Goal: Task Accomplishment & Management: Complete application form

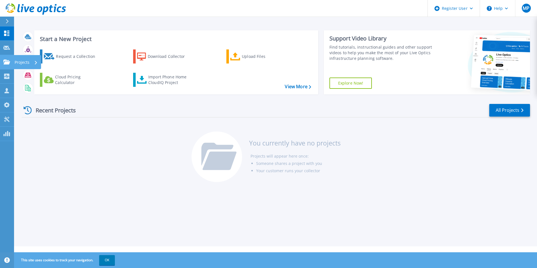
click at [4, 61] on icon at bounding box center [6, 62] width 7 height 5
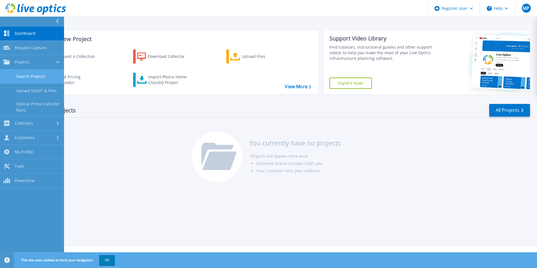
click at [25, 74] on link "Search Projects" at bounding box center [32, 76] width 64 height 14
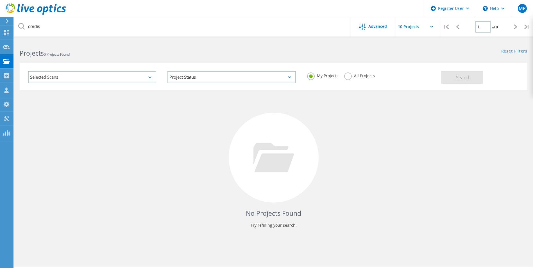
click at [72, 75] on div "Selected Scans" at bounding box center [92, 77] width 128 height 12
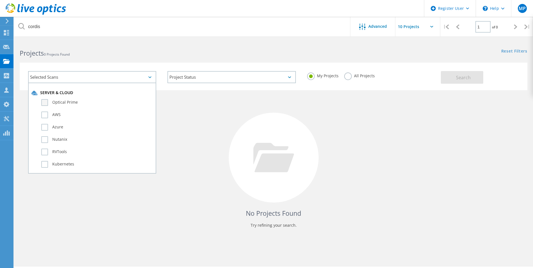
click at [59, 104] on label "Optical Prime" at bounding box center [96, 102] width 111 height 7
click at [0, 0] on input "Optical Prime" at bounding box center [0, 0] width 0 height 0
click at [456, 82] on button "Search" at bounding box center [461, 77] width 42 height 13
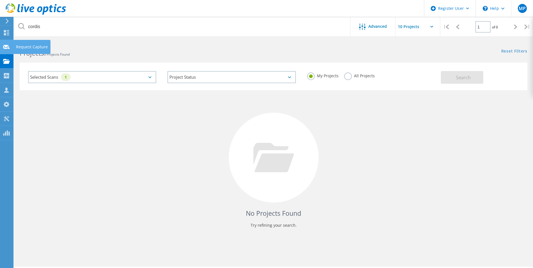
click at [7, 48] on use at bounding box center [6, 47] width 7 height 4
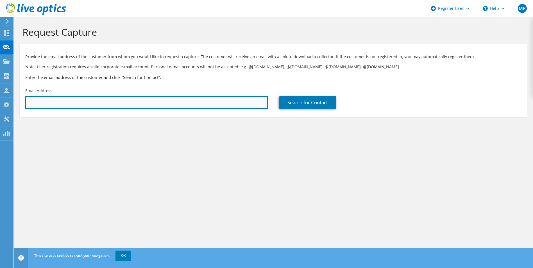
click at [64, 102] on input "text" at bounding box center [146, 102] width 242 height 12
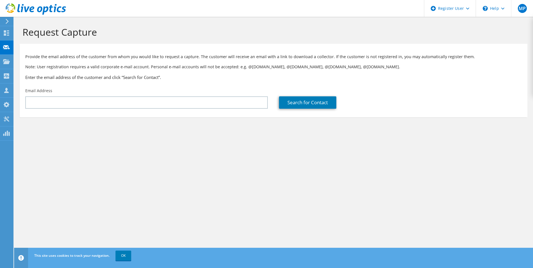
click at [211, 183] on div "Request Capture Provide the email address of the customer from whom you would l…" at bounding box center [273, 142] width 518 height 251
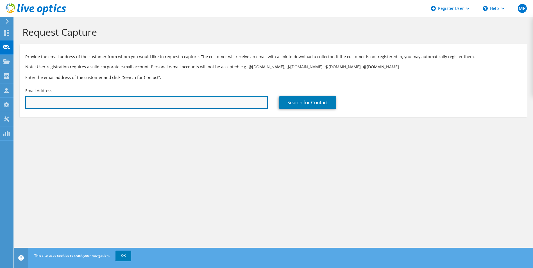
click at [61, 101] on input "text" at bounding box center [146, 102] width 242 height 12
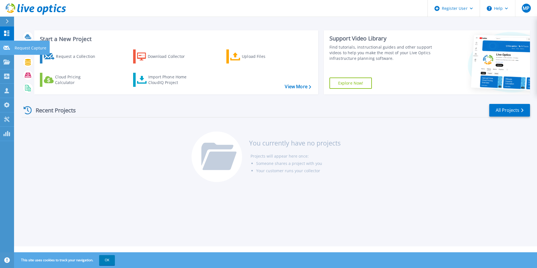
click at [7, 50] on div at bounding box center [6, 47] width 7 height 5
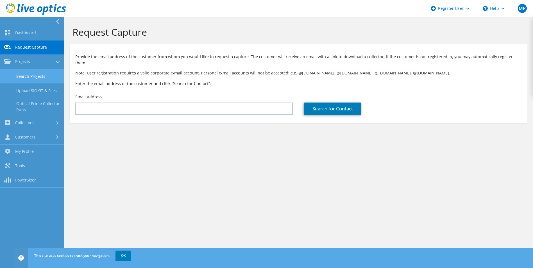
click at [38, 73] on link "Search Projects" at bounding box center [32, 76] width 64 height 14
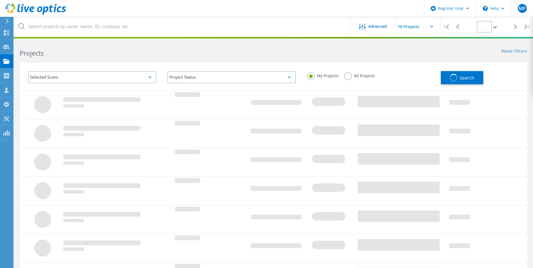
type input "1"
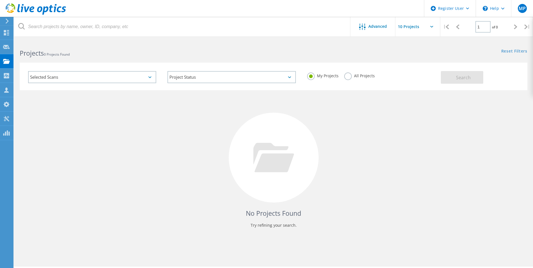
click at [130, 79] on div "Selected Scans" at bounding box center [92, 77] width 128 height 12
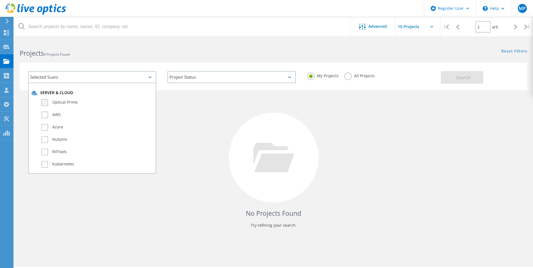
click at [82, 102] on label "Optical Prime" at bounding box center [96, 102] width 111 height 7
click at [0, 0] on input "Optical Prime" at bounding box center [0, 0] width 0 height 0
click at [450, 77] on button "Search" at bounding box center [461, 77] width 42 height 13
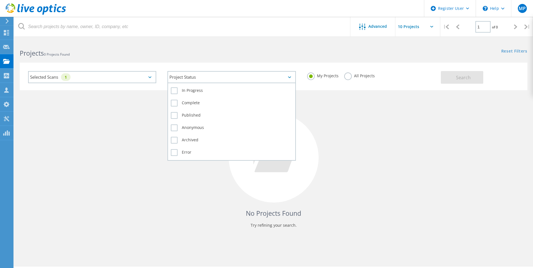
click at [232, 77] on div "Project Status" at bounding box center [231, 77] width 128 height 12
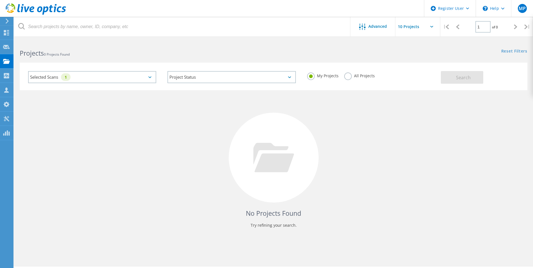
click at [105, 111] on div "No Projects Found Try refining your search." at bounding box center [273, 162] width 507 height 145
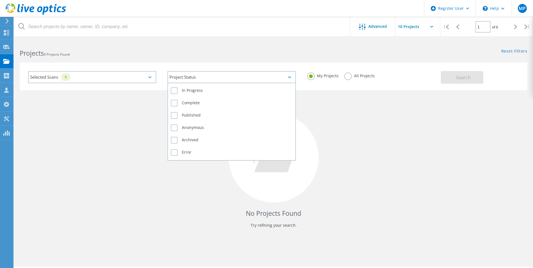
click at [184, 79] on div "Project Status" at bounding box center [231, 77] width 128 height 12
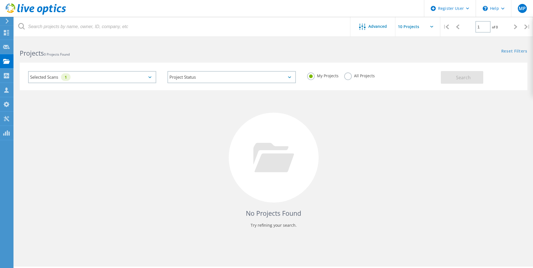
click at [89, 136] on div "No Projects Found Try refining your search." at bounding box center [273, 162] width 507 height 145
click at [8, 76] on use at bounding box center [6, 75] width 5 height 5
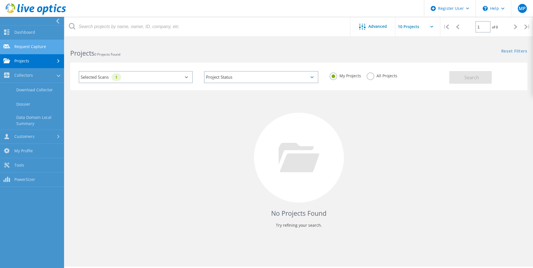
click at [20, 47] on link "Request Capture" at bounding box center [32, 47] width 64 height 14
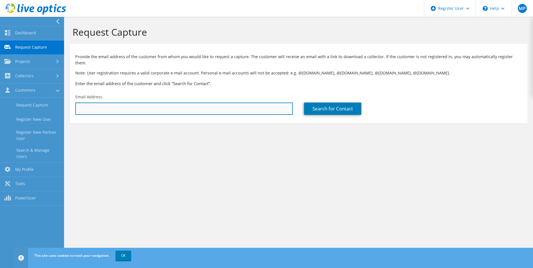
click at [112, 104] on input "text" at bounding box center [183, 108] width 217 height 12
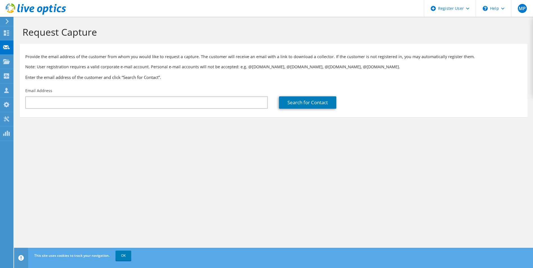
click at [71, 86] on div "Email Address" at bounding box center [146, 98] width 253 height 26
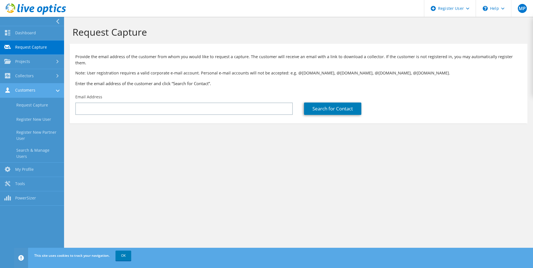
click at [27, 90] on link "Customers" at bounding box center [32, 90] width 64 height 14
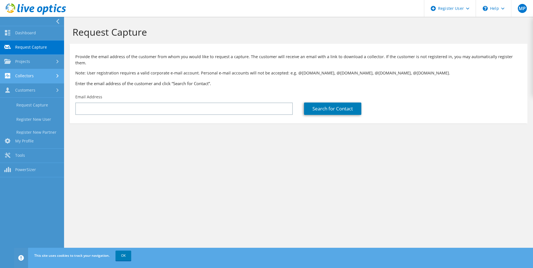
click at [32, 76] on link "Collectors" at bounding box center [32, 76] width 64 height 14
click at [29, 70] on link "Collectors" at bounding box center [32, 76] width 64 height 14
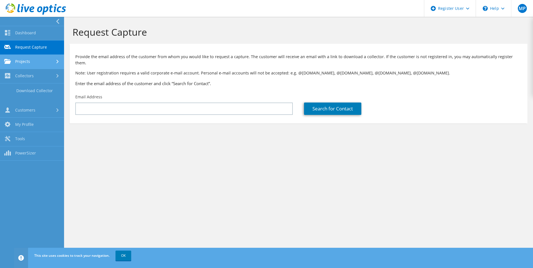
click at [28, 63] on link "Projects" at bounding box center [32, 62] width 64 height 14
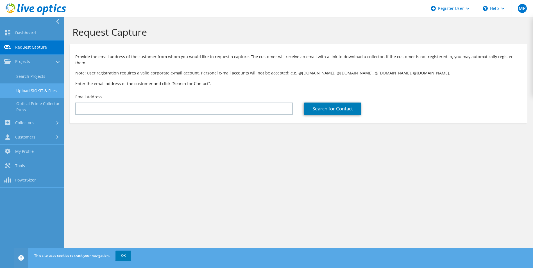
click at [33, 92] on link "Upload SIOKIT & Files" at bounding box center [32, 90] width 64 height 14
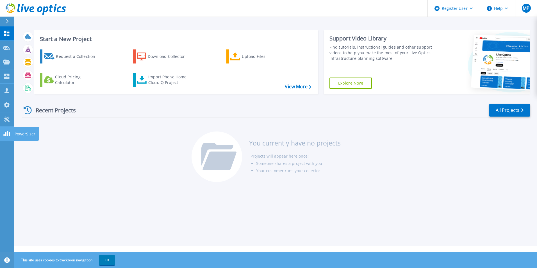
click at [8, 131] on div at bounding box center [6, 134] width 7 height 6
click at [8, 22] on icon at bounding box center [7, 21] width 3 height 4
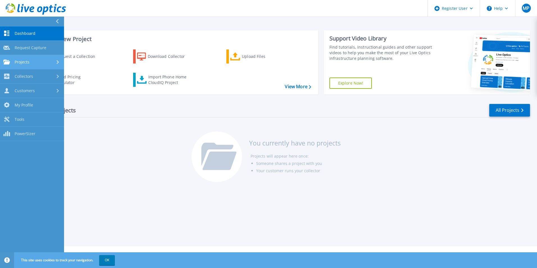
click at [38, 59] on link "Projects Projects" at bounding box center [32, 62] width 64 height 14
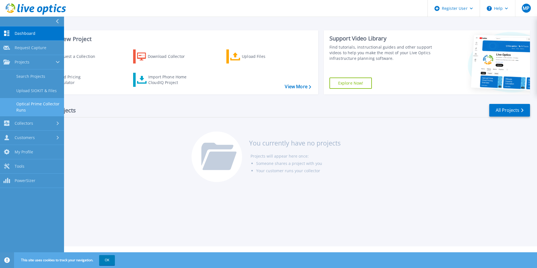
click at [29, 112] on link "Optical Prime Collector Runs" at bounding box center [32, 107] width 64 height 18
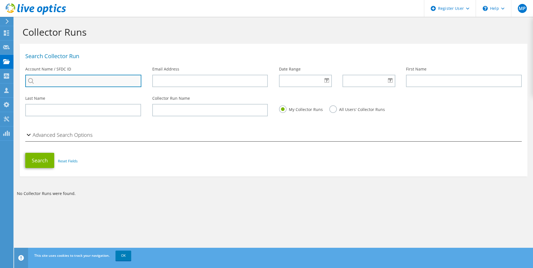
click at [76, 84] on input "search" at bounding box center [83, 81] width 116 height 12
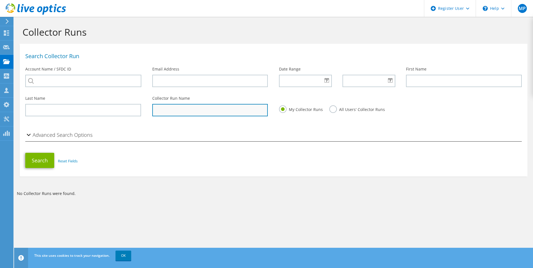
click at [173, 106] on input "text" at bounding box center [210, 110] width 116 height 12
type input "[PERSON_NAME]"
click at [25, 153] on button "Search" at bounding box center [39, 160] width 29 height 15
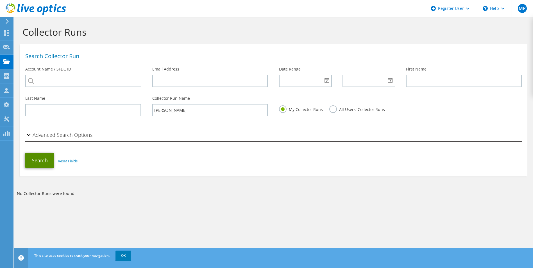
click at [44, 160] on button "Search" at bounding box center [39, 160] width 29 height 15
drag, startPoint x: 186, startPoint y: 110, endPoint x: 120, endPoint y: 100, distance: 66.4
click at [120, 100] on div "Last Name Collector Run Name [PERSON_NAME] My Collector Runs All Users' Collect…" at bounding box center [273, 107] width 507 height 28
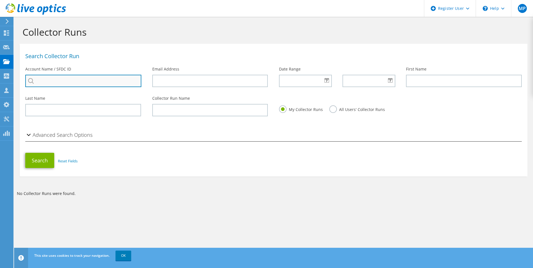
click at [116, 85] on input "search" at bounding box center [83, 81] width 116 height 12
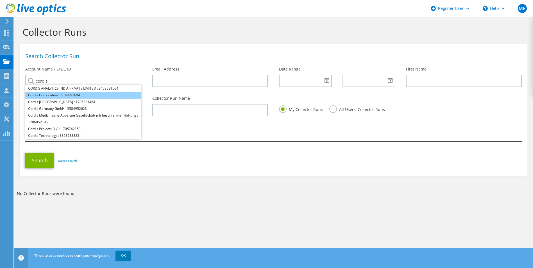
click at [109, 94] on li "Cordis Corporation : 3578891694" at bounding box center [83, 95] width 116 height 7
type input "Cordis Corporation : 3578891694"
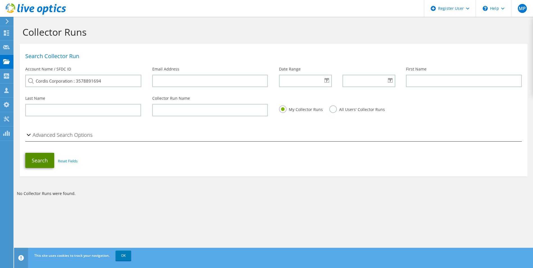
click at [40, 161] on button "Search" at bounding box center [39, 160] width 29 height 15
drag, startPoint x: 118, startPoint y: 82, endPoint x: 0, endPoint y: 58, distance: 120.2
click at [0, 60] on html "MP Dell User [PERSON_NAME] [PERSON_NAME][EMAIL_ADDRESS][DOMAIN_NAME] Dell My Pr…" at bounding box center [266, 134] width 533 height 268
drag, startPoint x: 201, startPoint y: 221, endPoint x: 197, endPoint y: 216, distance: 6.7
click at [200, 221] on section "Collector Runs Search Collector Run Account Name / SFDC ID Email Address Date R…" at bounding box center [273, 123] width 518 height 212
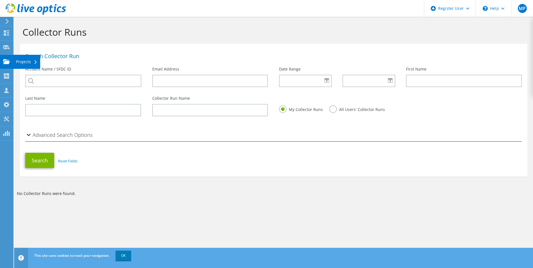
click at [4, 61] on icon at bounding box center [6, 61] width 7 height 5
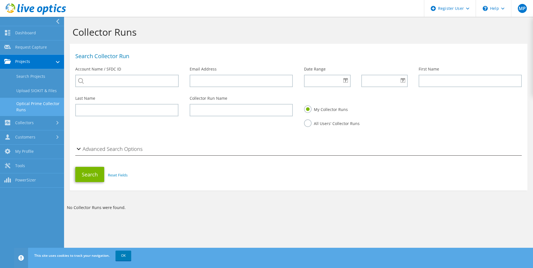
click at [36, 60] on link "Projects" at bounding box center [32, 62] width 64 height 14
click at [46, 92] on link "Upload SIOKIT & Files" at bounding box center [32, 90] width 64 height 14
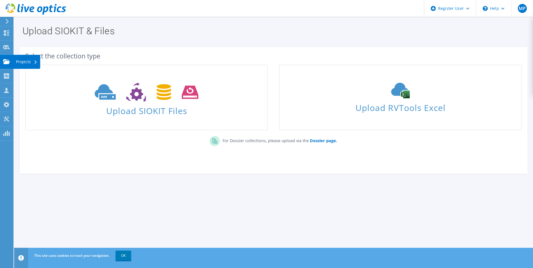
click at [5, 60] on use at bounding box center [6, 61] width 7 height 5
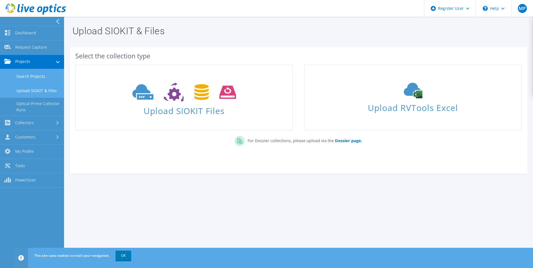
click at [12, 76] on link "Search Projects" at bounding box center [32, 76] width 64 height 14
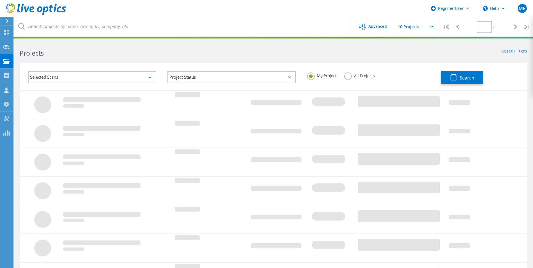
type input "1"
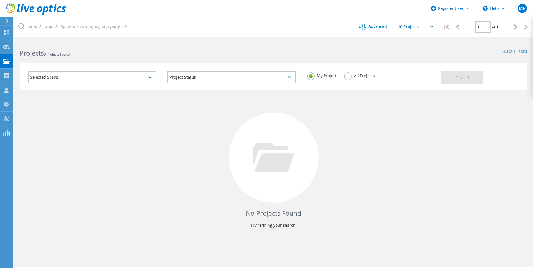
drag, startPoint x: 228, startPoint y: 138, endPoint x: 241, endPoint y: 122, distance: 20.5
click at [228, 138] on div "No Projects Found Try refining your search." at bounding box center [273, 162] width 507 height 145
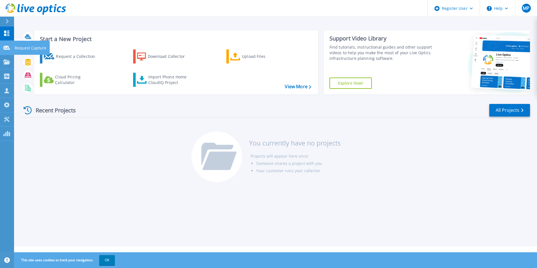
click at [9, 47] on icon at bounding box center [6, 48] width 7 height 4
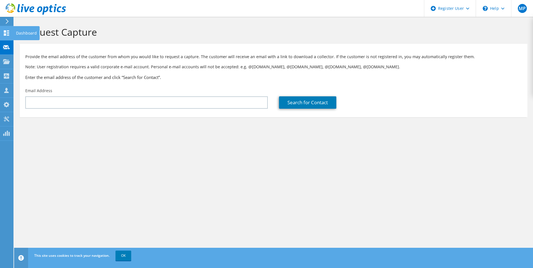
click at [9, 36] on div at bounding box center [6, 34] width 7 height 6
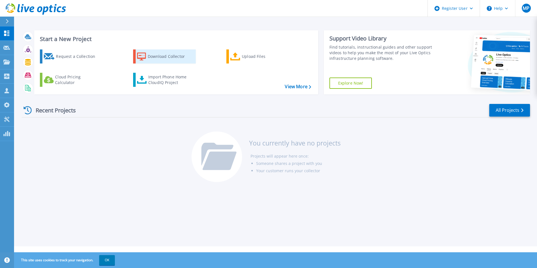
click at [158, 61] on div "Download Collector" at bounding box center [170, 56] width 45 height 11
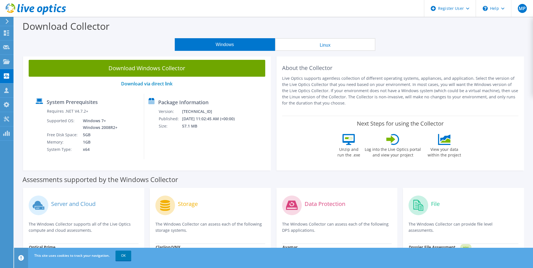
click at [8, 19] on icon at bounding box center [7, 21] width 4 height 5
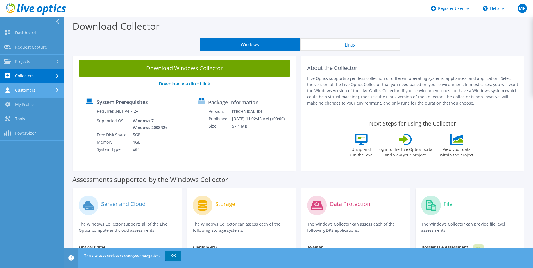
click at [32, 88] on link "Customers" at bounding box center [32, 90] width 64 height 14
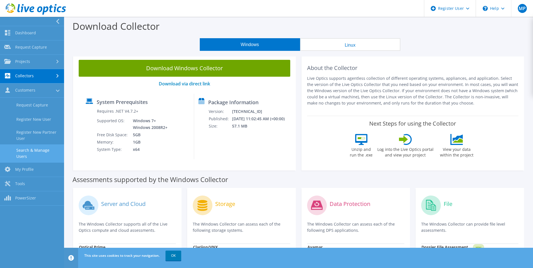
click at [46, 154] on link "Search & Manage Users" at bounding box center [32, 153] width 64 height 18
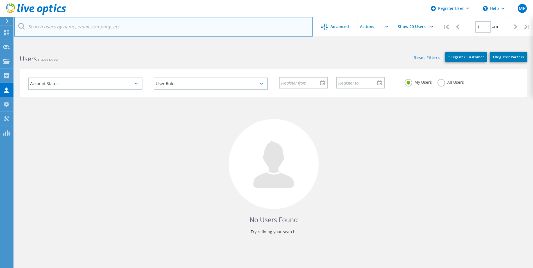
click at [105, 27] on input "text" at bounding box center [163, 27] width 298 height 20
paste input "3086847"
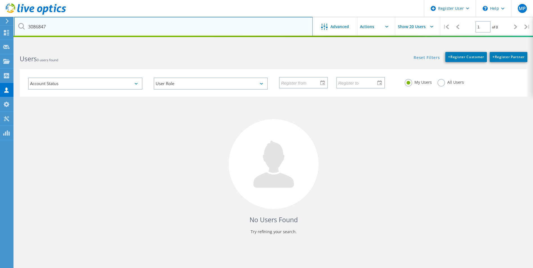
type input "3086847"
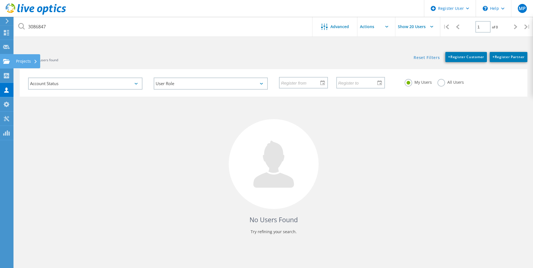
click at [7, 64] on div at bounding box center [6, 62] width 7 height 6
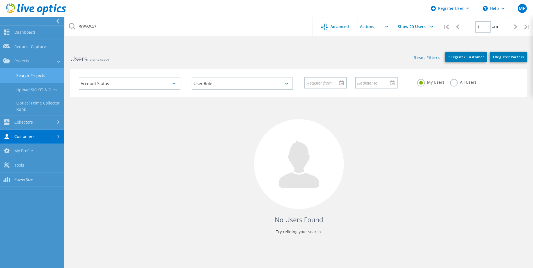
click at [24, 77] on link "Search Projects" at bounding box center [32, 75] width 64 height 14
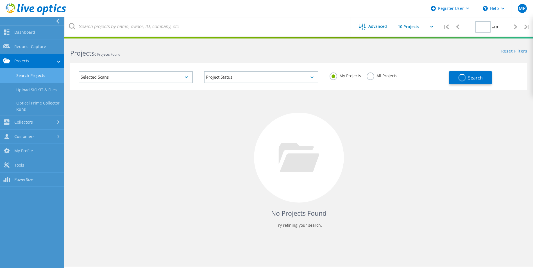
type input "1"
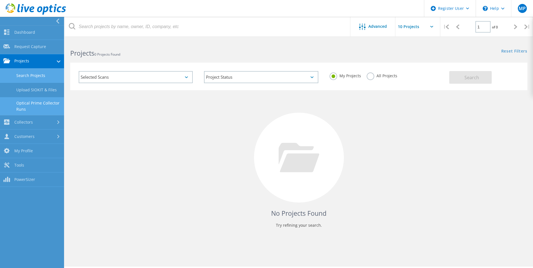
click at [33, 103] on link "Optical Prime Collector Runs" at bounding box center [32, 106] width 64 height 18
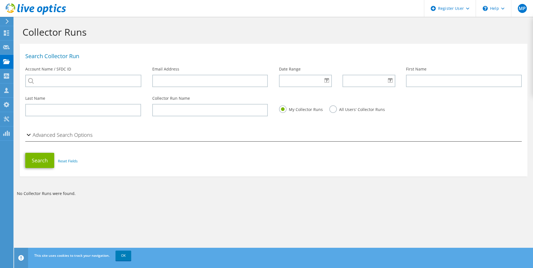
click at [58, 137] on h2 "Advanced Search Options" at bounding box center [58, 134] width 67 height 11
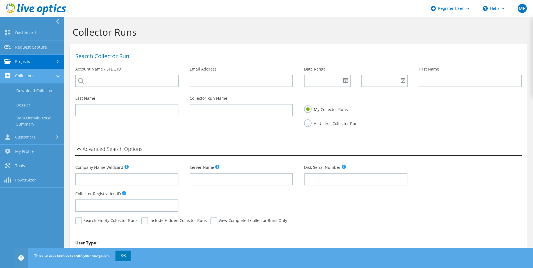
click at [26, 71] on link "Collectors" at bounding box center [32, 76] width 64 height 14
click at [33, 75] on link "Collectors" at bounding box center [32, 76] width 64 height 14
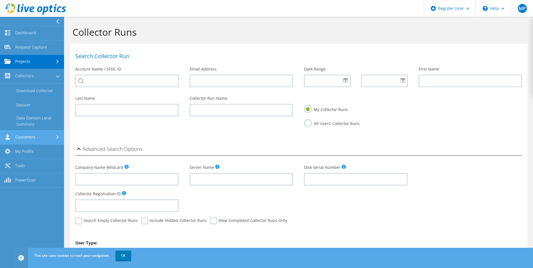
click at [37, 138] on link "Customers" at bounding box center [32, 137] width 64 height 14
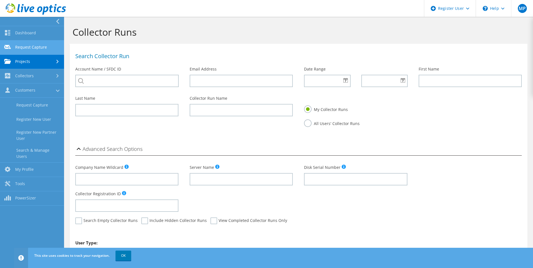
click at [49, 48] on link "Request Capture" at bounding box center [32, 47] width 64 height 14
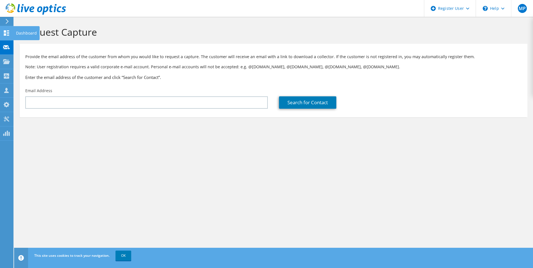
click at [8, 31] on use at bounding box center [6, 32] width 5 height 5
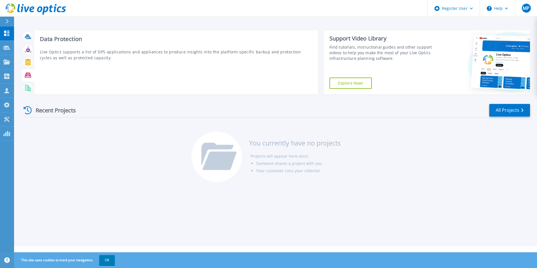
drag, startPoint x: 28, startPoint y: 73, endPoint x: 28, endPoint y: 77, distance: 3.9
click at [28, 77] on icon at bounding box center [28, 75] width 6 height 6
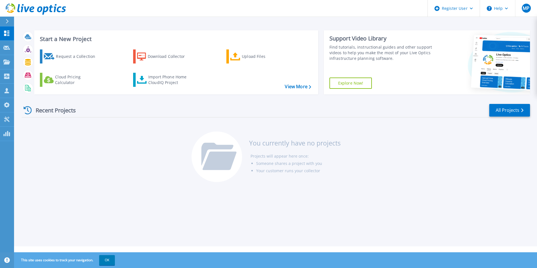
click at [204, 162] on icon at bounding box center [218, 156] width 35 height 27
click at [173, 81] on div "Import Phone Home CloudIQ Project" at bounding box center [170, 79] width 44 height 11
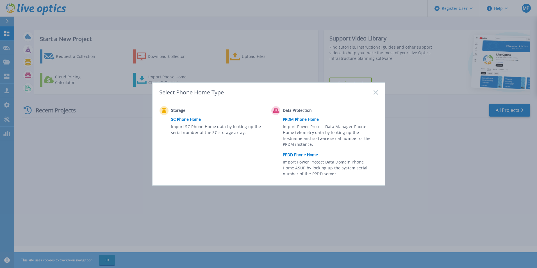
click at [381, 91] on div "Select Phone Home Type" at bounding box center [268, 93] width 232 height 20
click at [379, 91] on div "Select Phone Home Type" at bounding box center [268, 93] width 232 height 20
click at [376, 92] on rect at bounding box center [375, 92] width 5 height 5
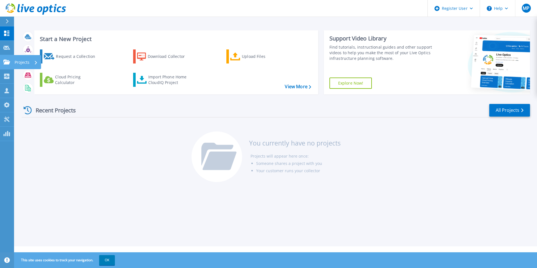
click at [11, 60] on link "Projects Projects" at bounding box center [7, 62] width 14 height 14
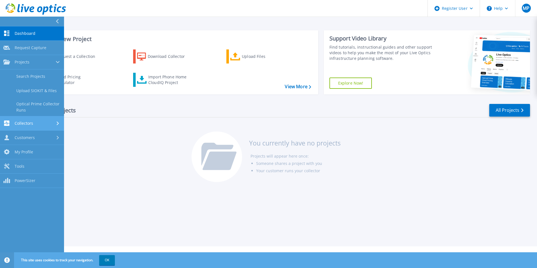
click at [35, 122] on div "Collectors" at bounding box center [31, 122] width 57 height 5
click at [37, 144] on link "Customers Customers" at bounding box center [32, 138] width 64 height 14
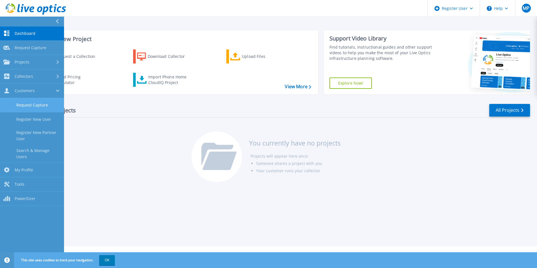
click at [36, 105] on link "Request Capture" at bounding box center [32, 105] width 64 height 14
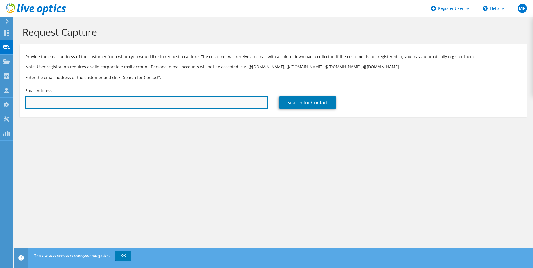
click at [157, 99] on input "text" at bounding box center [146, 102] width 242 height 12
paste input "[PERSON_NAME][EMAIL_ADDRESS][DOMAIN_NAME]"
type input "anwar.shaik@cordis.com"
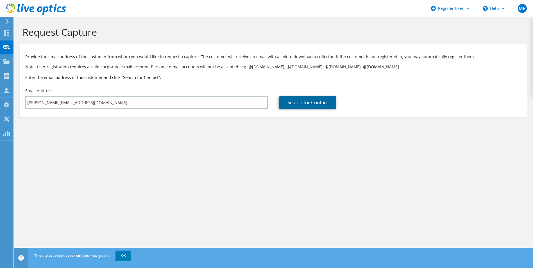
click at [296, 104] on link "Search for Contact" at bounding box center [307, 102] width 57 height 12
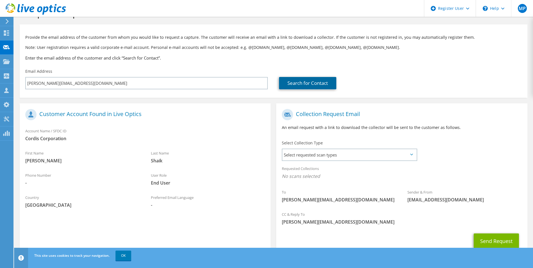
scroll to position [39, 0]
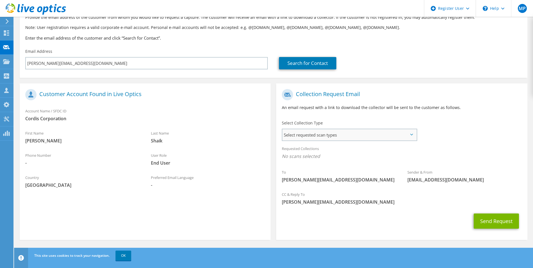
click at [306, 135] on span "Select requested scan types" at bounding box center [349, 134] width 134 height 11
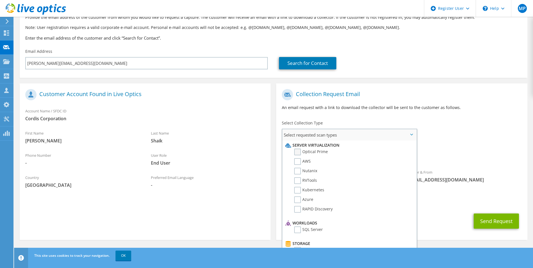
click at [325, 151] on label "Optical Prime" at bounding box center [311, 151] width 34 height 7
click at [0, 0] on input "Optical Prime" at bounding box center [0, 0] width 0 height 0
click at [494, 164] on div "Requested Collections No scans selected Optical Prime" at bounding box center [401, 154] width 251 height 22
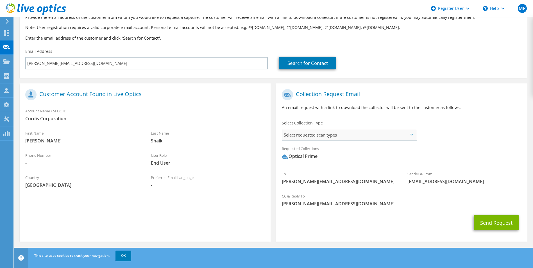
click at [381, 132] on span "Select requested scan types" at bounding box center [349, 134] width 134 height 11
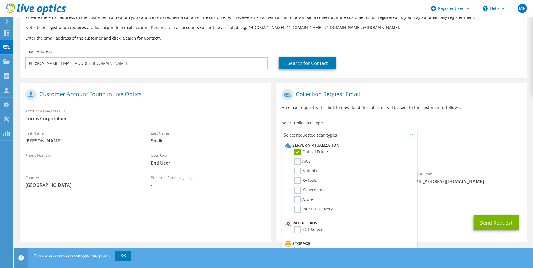
click at [510, 148] on div "Requested Collections No scans selected Optical Prime" at bounding box center [401, 154] width 251 height 22
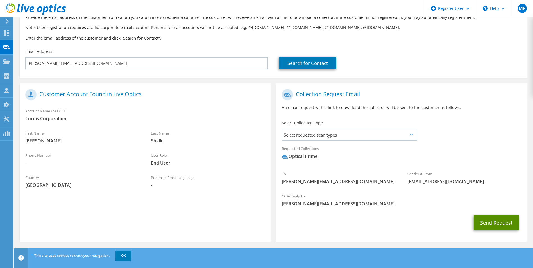
click at [488, 225] on button "Send Request" at bounding box center [495, 222] width 45 height 15
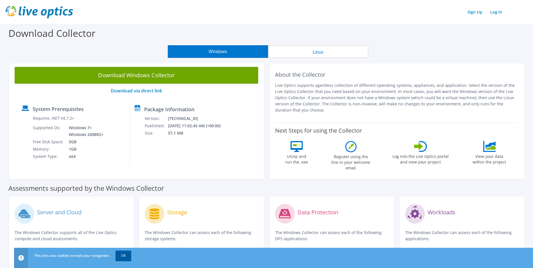
click at [128, 254] on link "OK" at bounding box center [123, 255] width 16 height 10
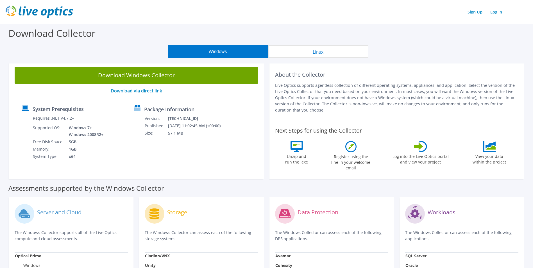
click at [2, 106] on section "Download Collector Windows Linux Download Windows Collector Download via direct…" at bounding box center [266, 223] width 533 height 398
